Goal: Task Accomplishment & Management: Manage account settings

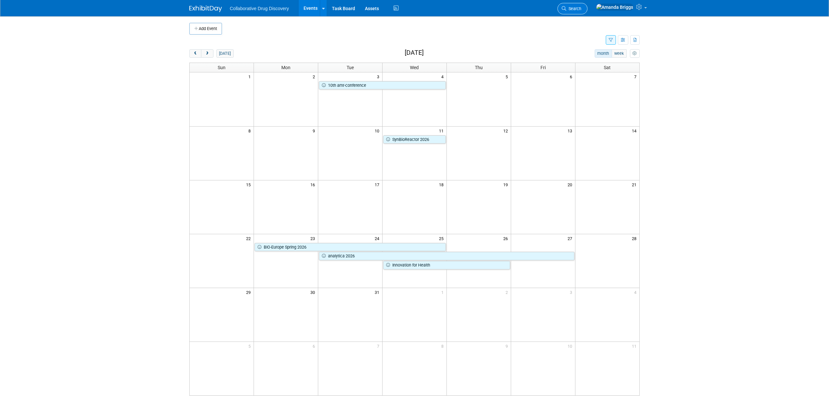
click at [581, 9] on span "Search" at bounding box center [573, 8] width 15 height 5
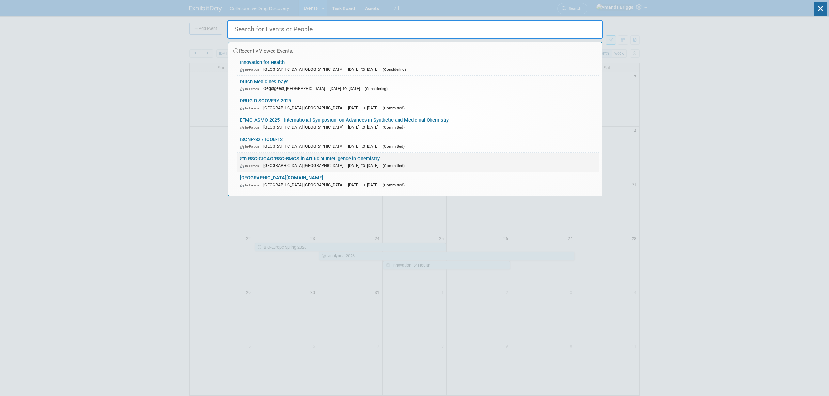
click at [281, 158] on link "8th RSC-CICAG/RSC-BMCS in Artificial Intelligence in Chemistry In-Person Cambri…" at bounding box center [417, 162] width 362 height 19
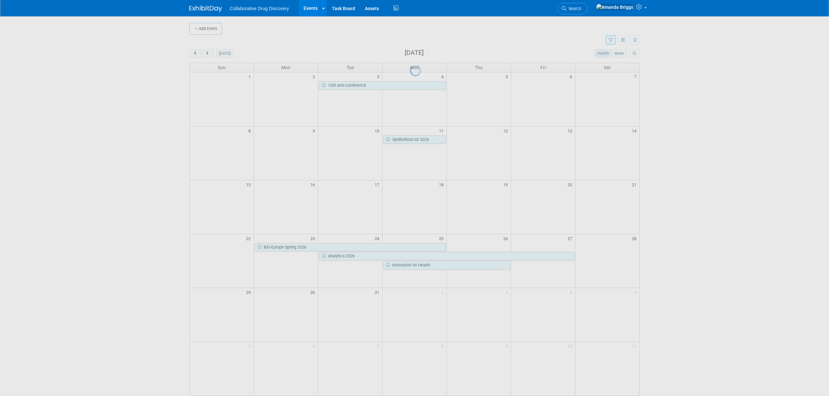
click at [410, 158] on div at bounding box center [414, 198] width 9 height 396
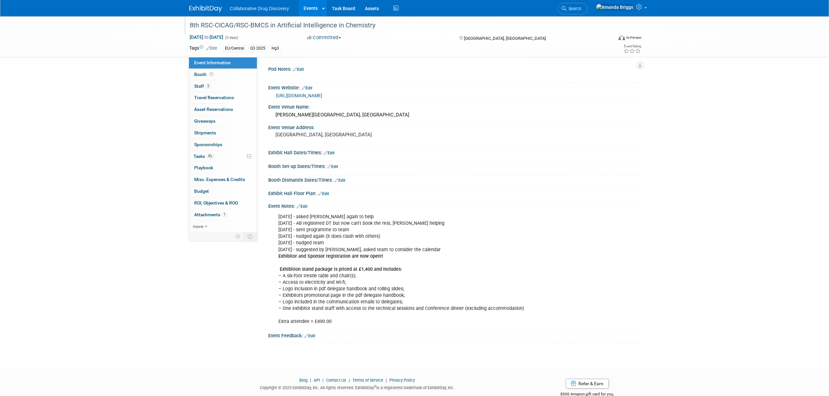
drag, startPoint x: 395, startPoint y: 28, endPoint x: 187, endPoint y: 18, distance: 209.0
click at [187, 18] on div "8th RSC-CICAG/RSC-BMCS in Artificial Intelligence in Chemistry" at bounding box center [395, 25] width 423 height 18
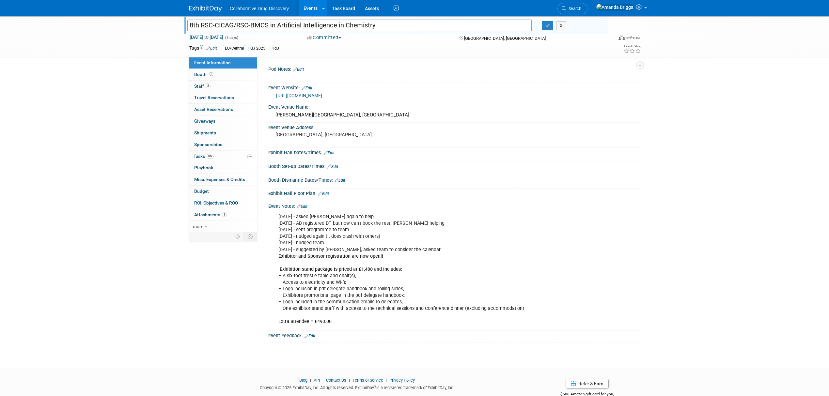
click at [387, 23] on input "8th RSC-CICAG/RSC-BMCS in Artificial Intelligence in Chemistry" at bounding box center [359, 25] width 344 height 11
drag, startPoint x: 387, startPoint y: 23, endPoint x: 179, endPoint y: 37, distance: 207.9
click at [179, 37] on div "8th RSC-CICAG/RSC-BMCS in Artificial Intelligence in Chemistry 8th RSC-CICAG/RS…" at bounding box center [414, 36] width 829 height 41
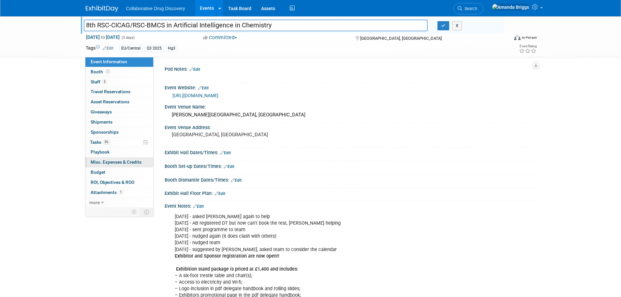
click at [109, 162] on span "Misc. Expenses & Credits 0" at bounding box center [116, 162] width 51 height 5
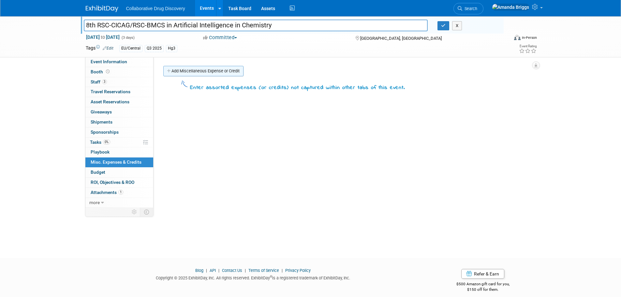
click at [201, 70] on link "Add Miscellaneous Expense or Credit" at bounding box center [203, 71] width 80 height 10
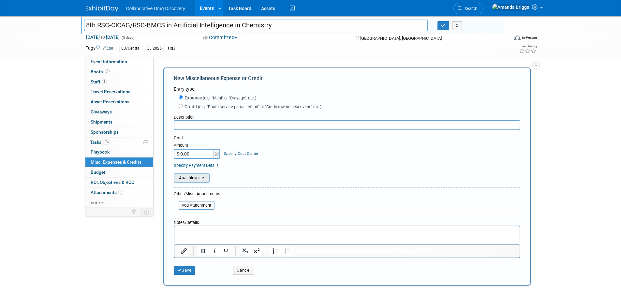
click at [196, 178] on input "file" at bounding box center [170, 178] width 78 height 8
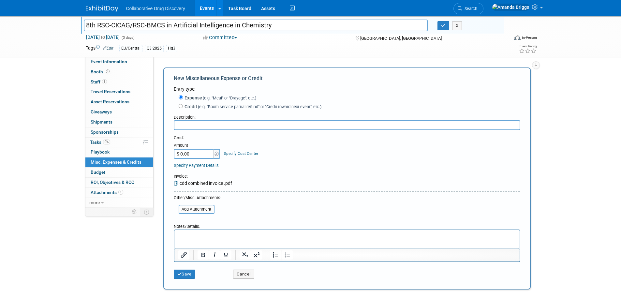
click at [215, 124] on input "text" at bounding box center [347, 125] width 347 height 10
type input "GBP 2456.00 stand + 3 x attendees - sent to CDD [DATE]"
click at [190, 274] on button "Save" at bounding box center [185, 274] width 22 height 9
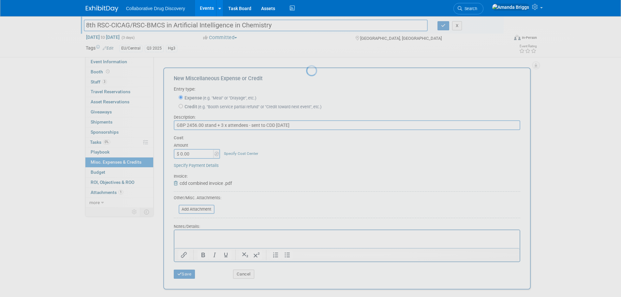
scroll to position [7, 0]
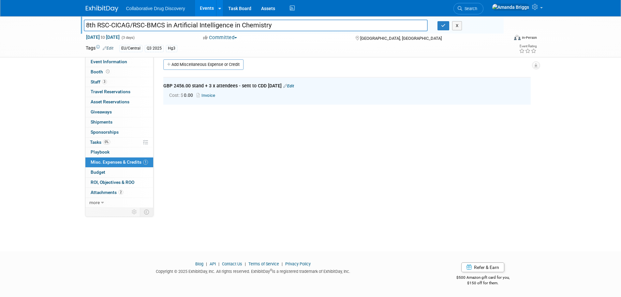
click at [114, 50] on link "Edit" at bounding box center [108, 48] width 11 height 5
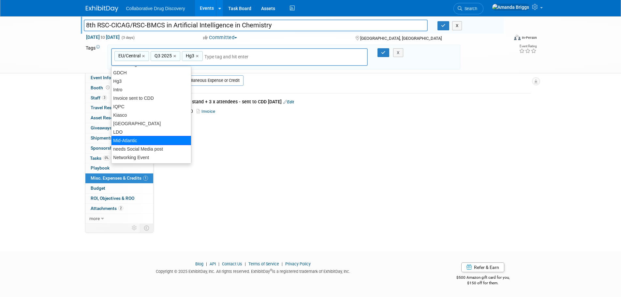
scroll to position [196, 0]
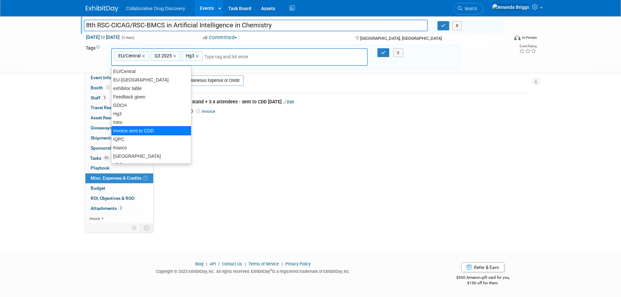
click at [140, 132] on div "Invoice sent to CDD" at bounding box center [151, 130] width 81 height 9
type input "EU/Central, Q3 2025, Hg3, Invoice sent to CDD"
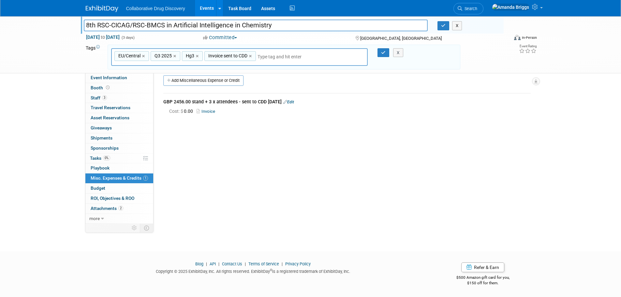
click at [140, 132] on link "0 Giveaways 0" at bounding box center [119, 128] width 68 height 10
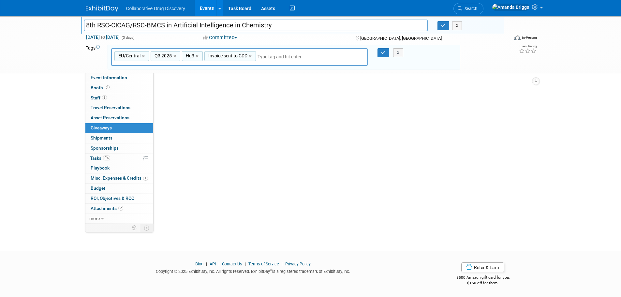
scroll to position [0, 0]
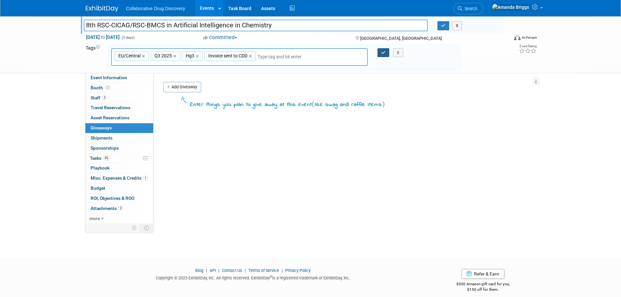
click at [385, 55] on button "button" at bounding box center [384, 52] width 12 height 9
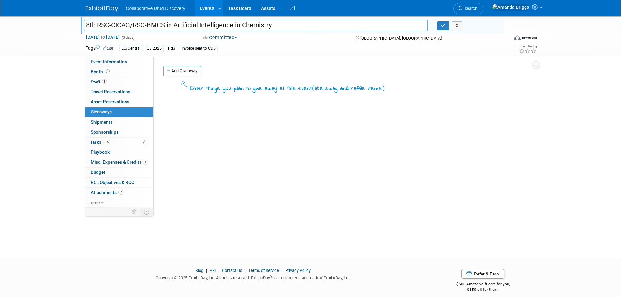
click at [267, 25] on input "8th RSC-CICAG/RSC-BMCS in Artificial Intelligence in Chemistry" at bounding box center [256, 25] width 344 height 11
drag, startPoint x: 279, startPoint y: 24, endPoint x: 84, endPoint y: 13, distance: 195.7
click at [84, 13] on body "Collaborative Drug Discovery Events Add Event Bulk Upload Events Shareable Even…" at bounding box center [310, 148] width 621 height 297
